Goal: Navigation & Orientation: Find specific page/section

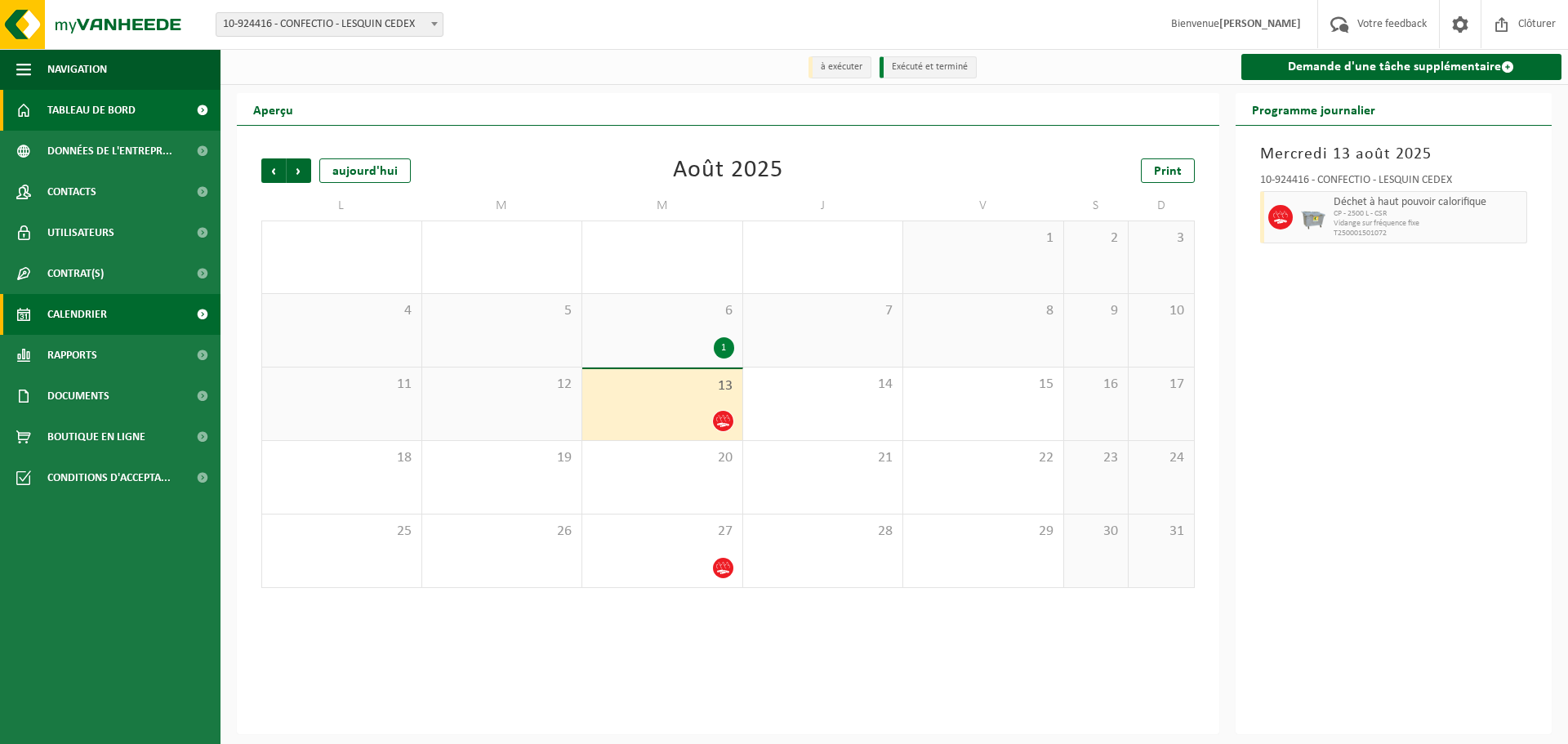
click at [96, 100] on span "Tableau de bord" at bounding box center [91, 111] width 88 height 41
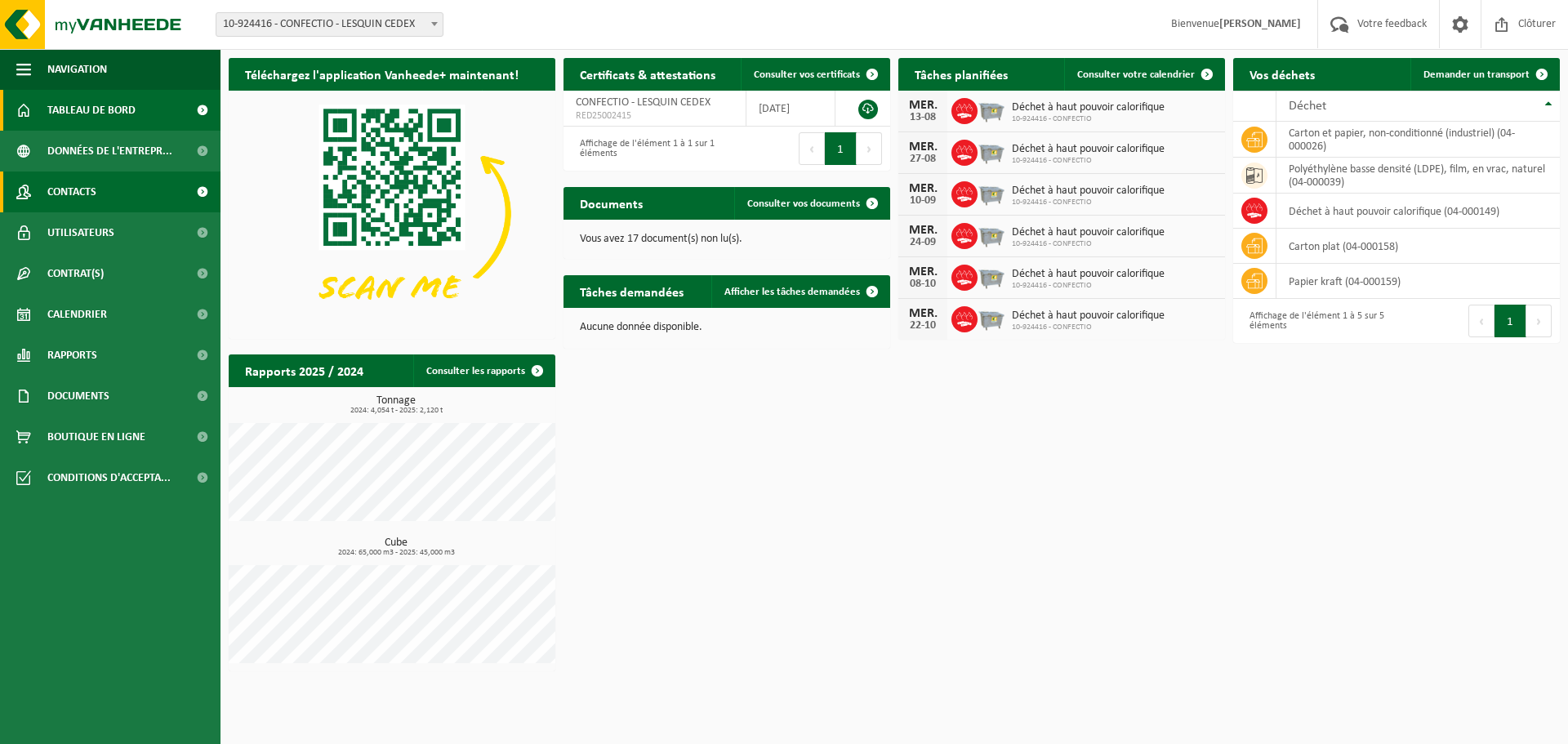
click at [112, 195] on link "Contacts" at bounding box center [110, 192] width 221 height 41
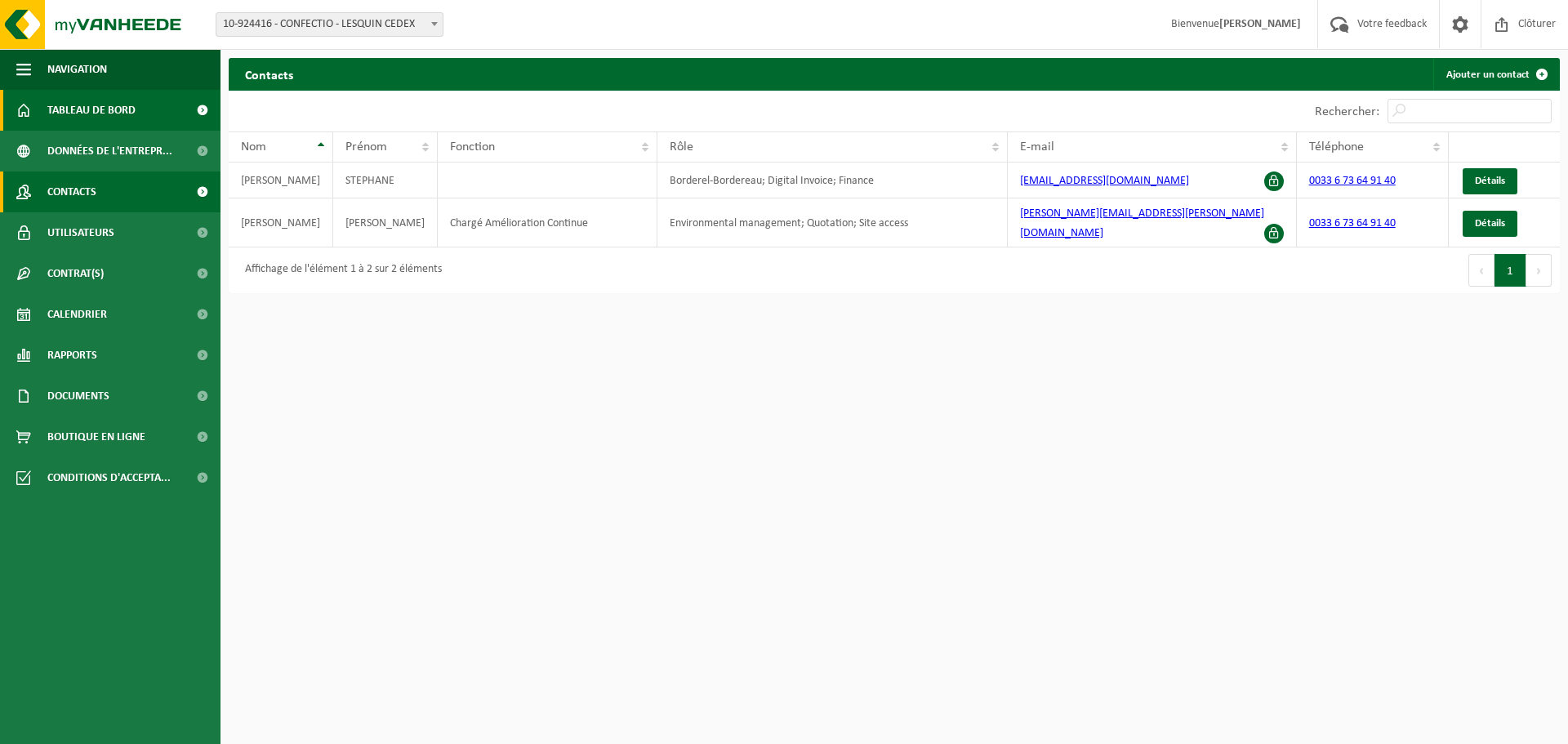
click at [76, 110] on span "Tableau de bord" at bounding box center [91, 111] width 88 height 41
